Goal: Information Seeking & Learning: Learn about a topic

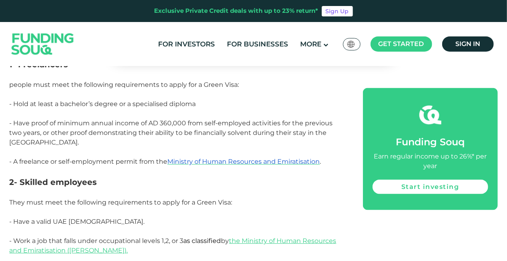
scroll to position [520, 0]
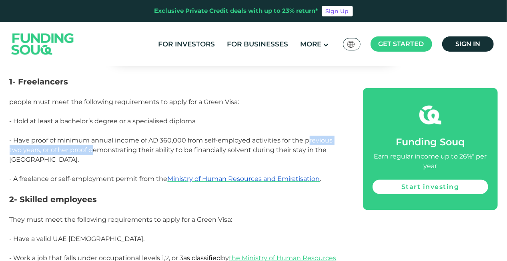
drag, startPoint x: 311, startPoint y: 138, endPoint x: 94, endPoint y: 152, distance: 218.1
click at [94, 152] on span "- Have proof of minimum annual income of AD 360,000 from self-employed activiti…" at bounding box center [171, 149] width 323 height 27
drag, startPoint x: 94, startPoint y: 152, endPoint x: 179, endPoint y: 152, distance: 85.2
click at [179, 152] on span "- Have proof of minimum annual income of AD 360,000 from self-employed activiti…" at bounding box center [171, 149] width 323 height 27
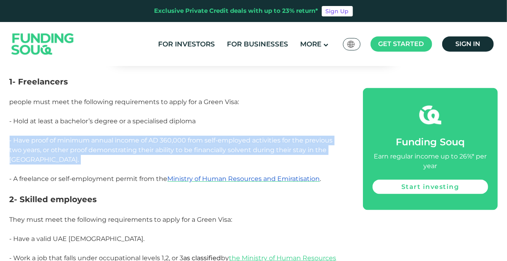
drag, startPoint x: 343, startPoint y: 150, endPoint x: 111, endPoint y: 166, distance: 233.0
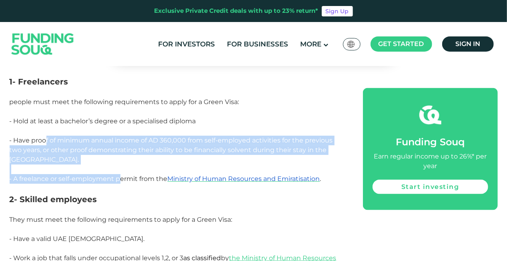
drag, startPoint x: 111, startPoint y: 166, endPoint x: 46, endPoint y: 142, distance: 69.5
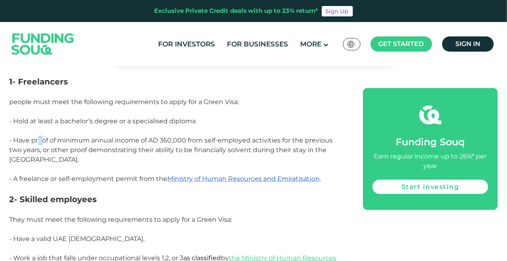
drag, startPoint x: 46, startPoint y: 142, endPoint x: 40, endPoint y: 142, distance: 5.6
click at [40, 142] on span "- Have proof of minimum annual income of AD 360,000 from self-employed activiti…" at bounding box center [171, 149] width 323 height 27
click at [38, 142] on span "- Have proof of minimum annual income of AD 360,000 from self-employed activiti…" at bounding box center [171, 149] width 323 height 27
click at [46, 143] on span "- Have proof of minimum annual income of AD 360,000 from self-employed activiti…" at bounding box center [171, 149] width 323 height 27
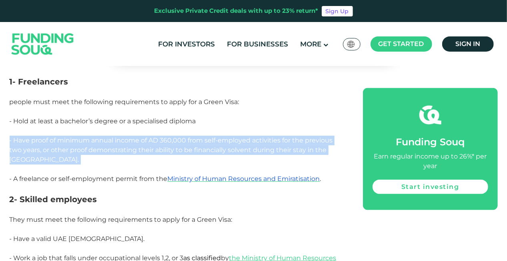
drag, startPoint x: 46, startPoint y: 143, endPoint x: 140, endPoint y: 148, distance: 94.6
click at [140, 148] on span "- Have proof of minimum annual income of AD 360,000 from self-employed activiti…" at bounding box center [171, 149] width 323 height 27
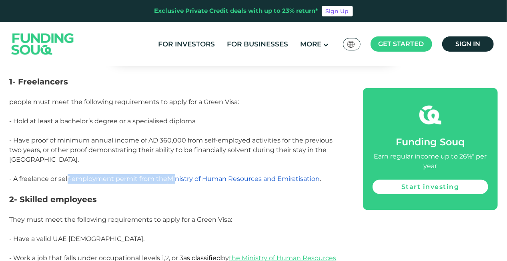
drag, startPoint x: 140, startPoint y: 148, endPoint x: 177, endPoint y: 171, distance: 42.8
click at [177, 175] on span "- A freelance or self-employment permit from the Ministry of Human Resources an…" at bounding box center [166, 179] width 312 height 8
drag, startPoint x: 177, startPoint y: 171, endPoint x: 73, endPoint y: 171, distance: 103.6
click at [73, 175] on span "- A freelance or self-employment permit from the Ministry of Human Resources an…" at bounding box center [166, 179] width 312 height 8
click at [138, 175] on span "- A freelance or self-employment permit from the Ministry of Human Resources an…" at bounding box center [166, 179] width 312 height 8
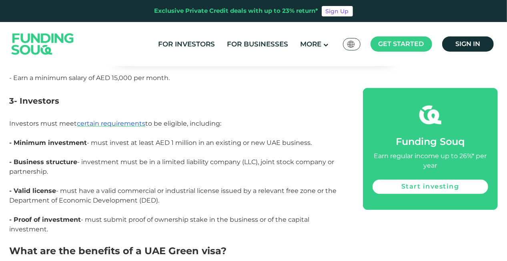
scroll to position [760, 0]
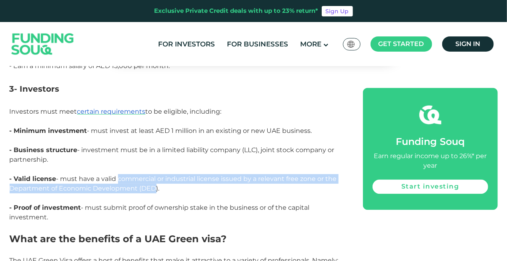
drag, startPoint x: 148, startPoint y: 179, endPoint x: 120, endPoint y: 168, distance: 30.3
click at [120, 175] on span "- Valid license - must have a valid commercial or industrial license issued by …" at bounding box center [173, 183] width 327 height 17
drag, startPoint x: 120, startPoint y: 168, endPoint x: 148, endPoint y: 182, distance: 31.5
click at [148, 182] on span "- Valid license - must have a valid commercial or industrial license issued by …" at bounding box center [173, 183] width 327 height 17
click at [149, 182] on span "- Valid license - must have a valid commercial or industrial license issued by …" at bounding box center [173, 183] width 327 height 17
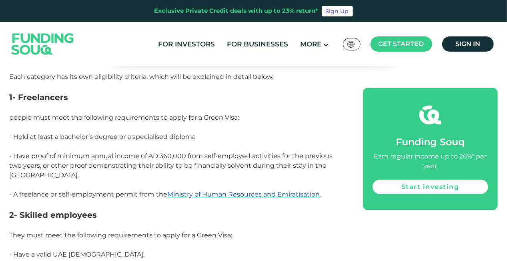
scroll to position [560, 0]
